Goal: Task Accomplishment & Management: Use online tool/utility

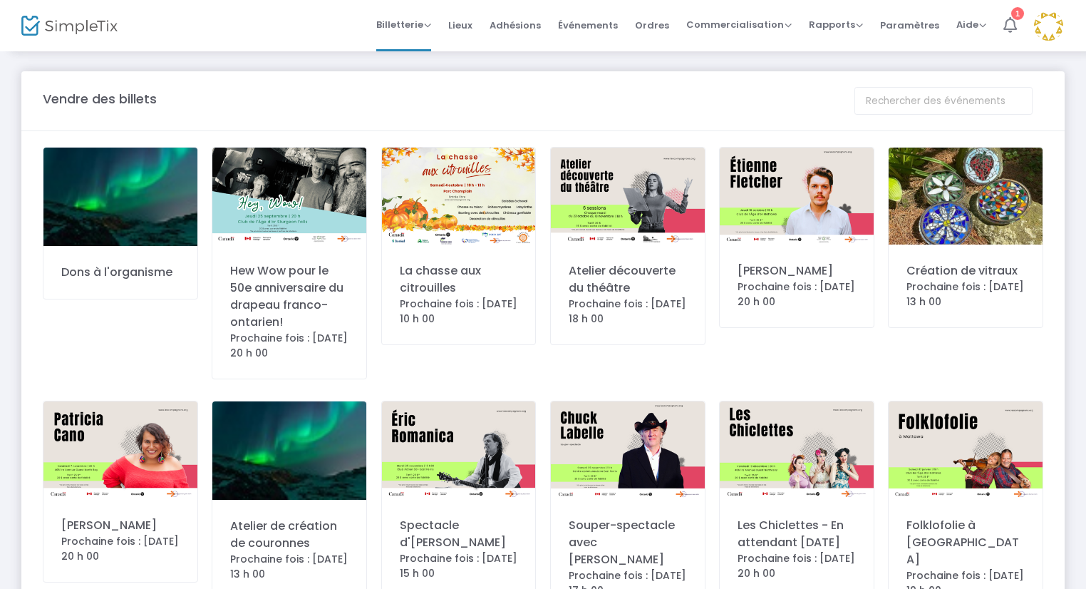
click at [1008, 17] on icon at bounding box center [1010, 25] width 14 height 16
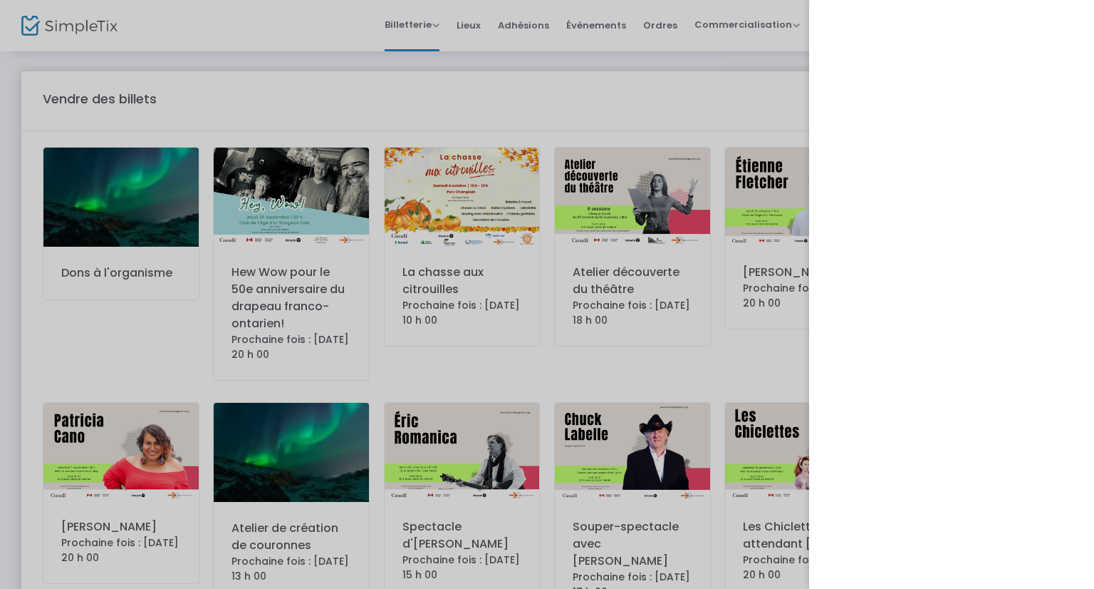
click at [686, 87] on div at bounding box center [547, 294] width 1094 height 589
